Goal: Find specific page/section: Find specific page/section

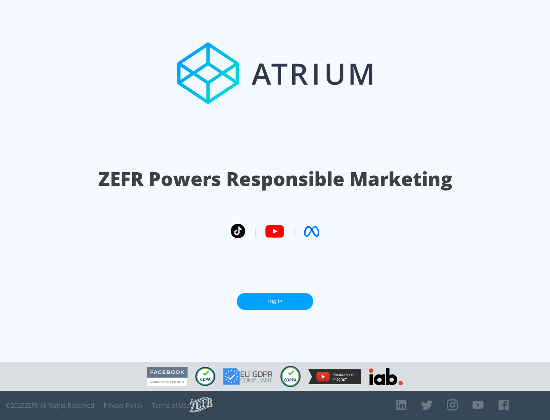
click at [275, 298] on link "Log In" at bounding box center [275, 301] width 76 height 17
